Goal: Check status: Check status

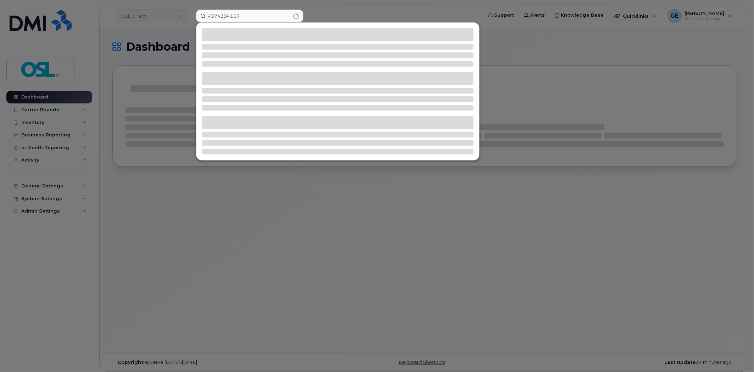
click at [242, 15] on input "4374394167" at bounding box center [249, 16] width 107 height 13
click at [245, 16] on input "4374394167" at bounding box center [249, 16] width 107 height 13
click at [248, 15] on input "4374394167" at bounding box center [249, 16] width 107 height 13
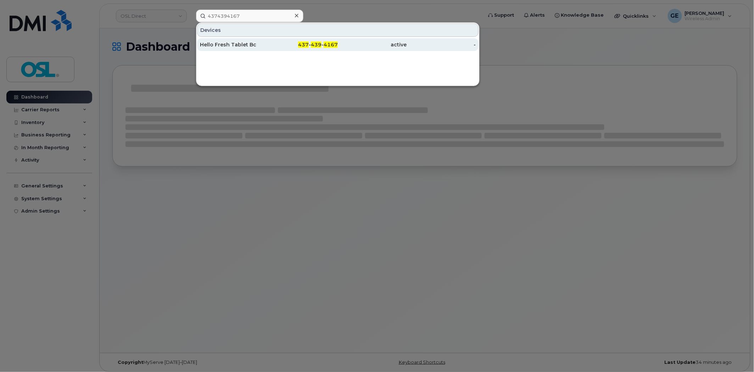
type input "4374394167"
click at [240, 43] on div "Hello Fresh Tablet Bc" at bounding box center [234, 44] width 69 height 7
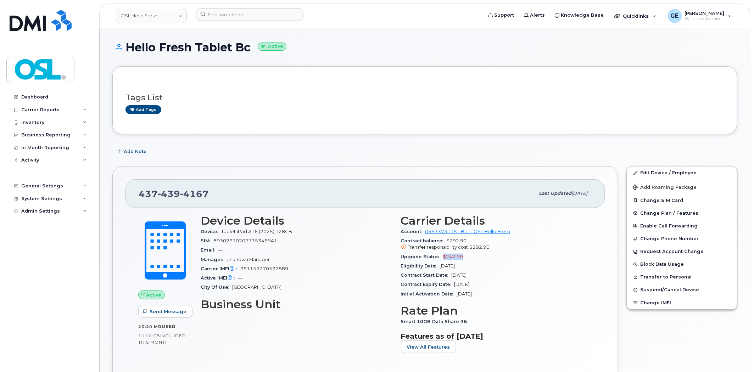
drag, startPoint x: 466, startPoint y: 259, endPoint x: 442, endPoint y: 260, distance: 23.8
click at [442, 260] on div "Upgrade Status $242.90" at bounding box center [497, 257] width 192 height 9
copy span "$242.90"
click at [243, 13] on input at bounding box center [249, 14] width 107 height 13
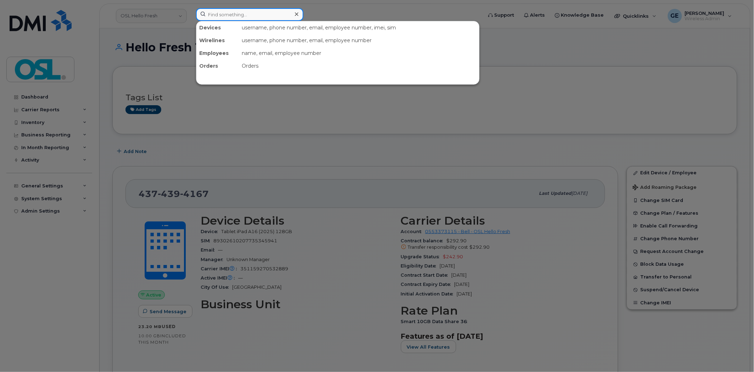
paste input "4374481233"
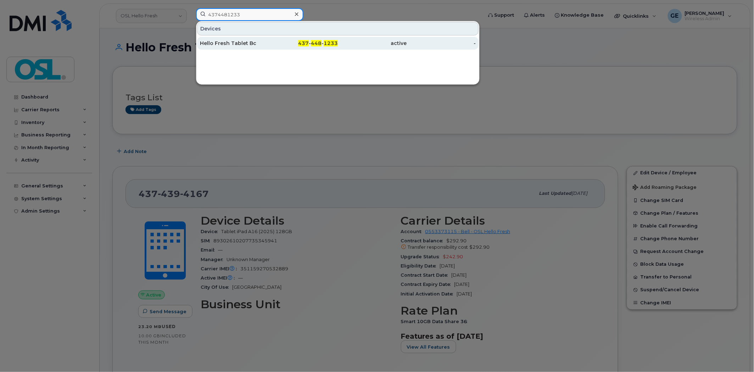
type input "4374481233"
click at [247, 45] on div "Hello Fresh Tablet Bc" at bounding box center [234, 43] width 69 height 7
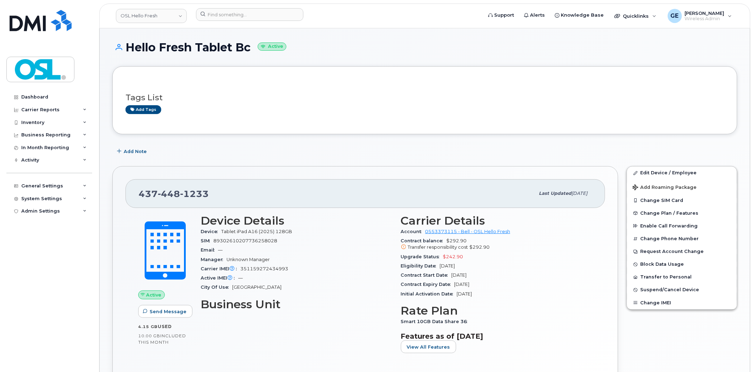
drag, startPoint x: 462, startPoint y: 246, endPoint x: 472, endPoint y: 246, distance: 9.6
click at [464, 246] on span "Transfer responsibility cost" at bounding box center [438, 247] width 60 height 5
click at [470, 254] on div "Upgrade Status $242.90" at bounding box center [497, 257] width 192 height 9
drag, startPoint x: 471, startPoint y: 239, endPoint x: 447, endPoint y: 243, distance: 24.0
click at [447, 243] on div "Contract balance $292.90 Transfer responsibility cost $292.90" at bounding box center [497, 245] width 192 height 16
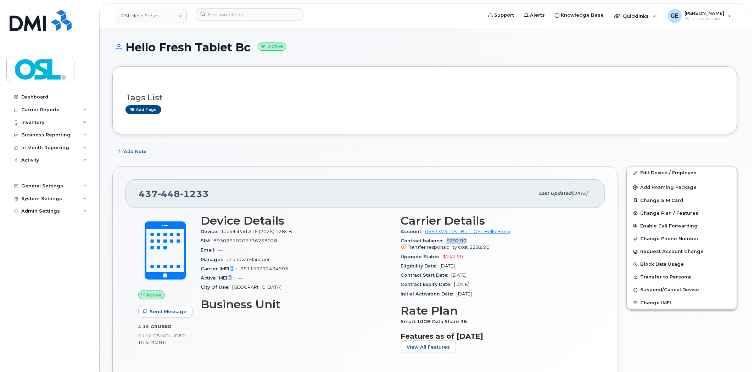
copy span "$292.90"
